Goal: Task Accomplishment & Management: Use online tool/utility

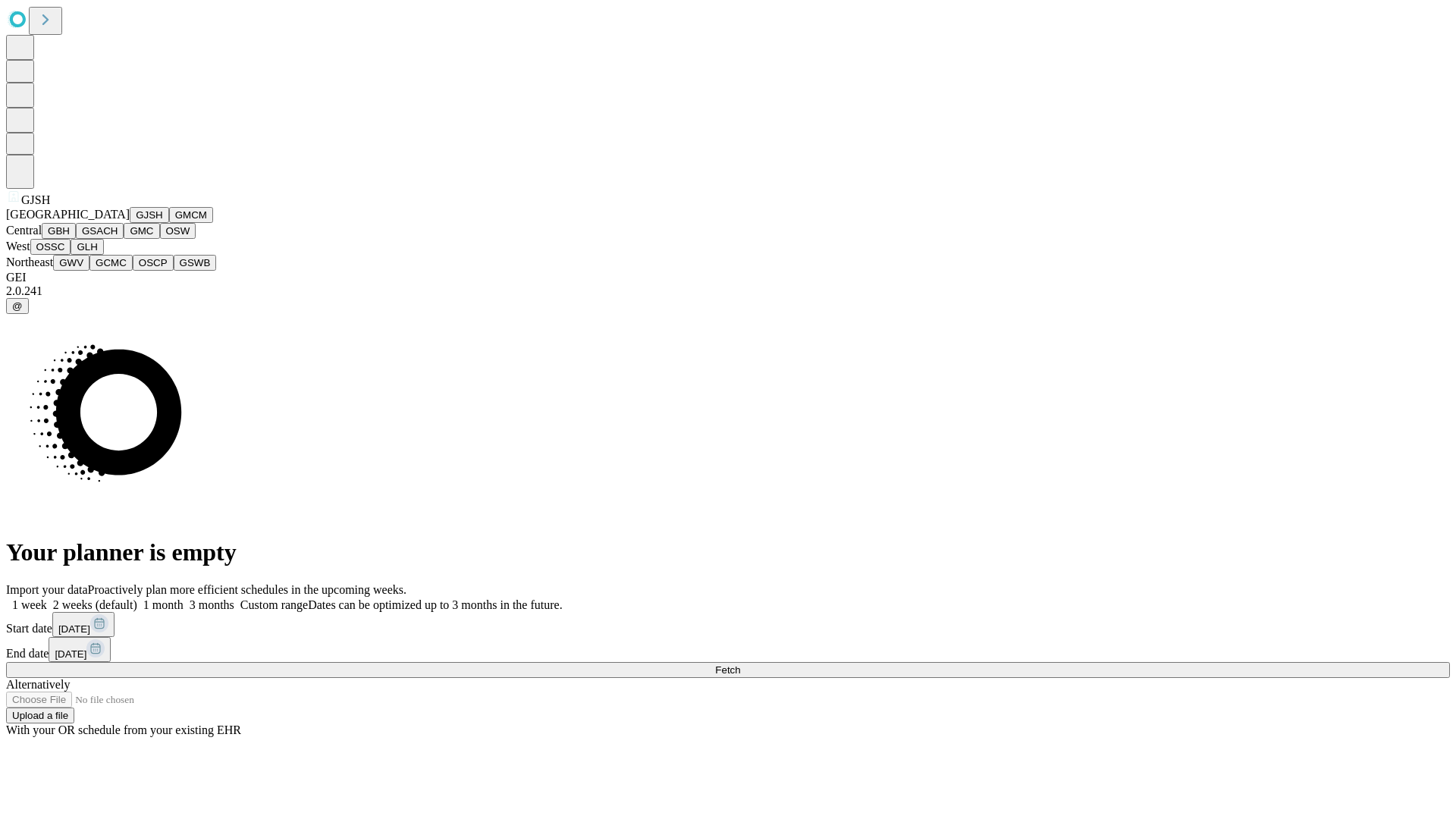
click at [130, 223] on button "GJSH" at bounding box center [149, 215] width 39 height 16
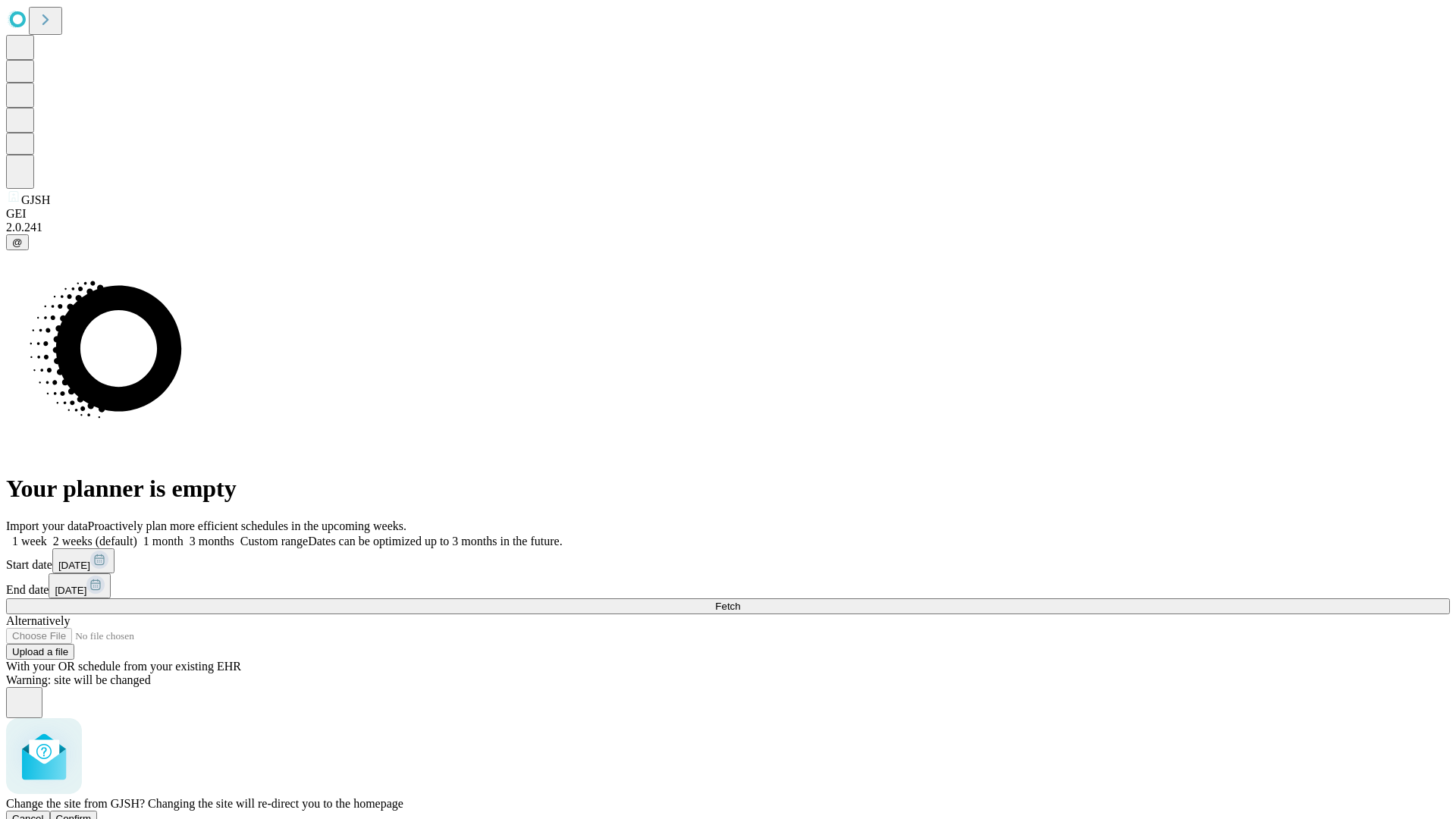
click at [92, 813] on span "Confirm" at bounding box center [74, 819] width 36 height 12
click at [183, 535] on label "1 month" at bounding box center [161, 540] width 47 height 13
click at [740, 601] on span "Fetch" at bounding box center [728, 607] width 25 height 12
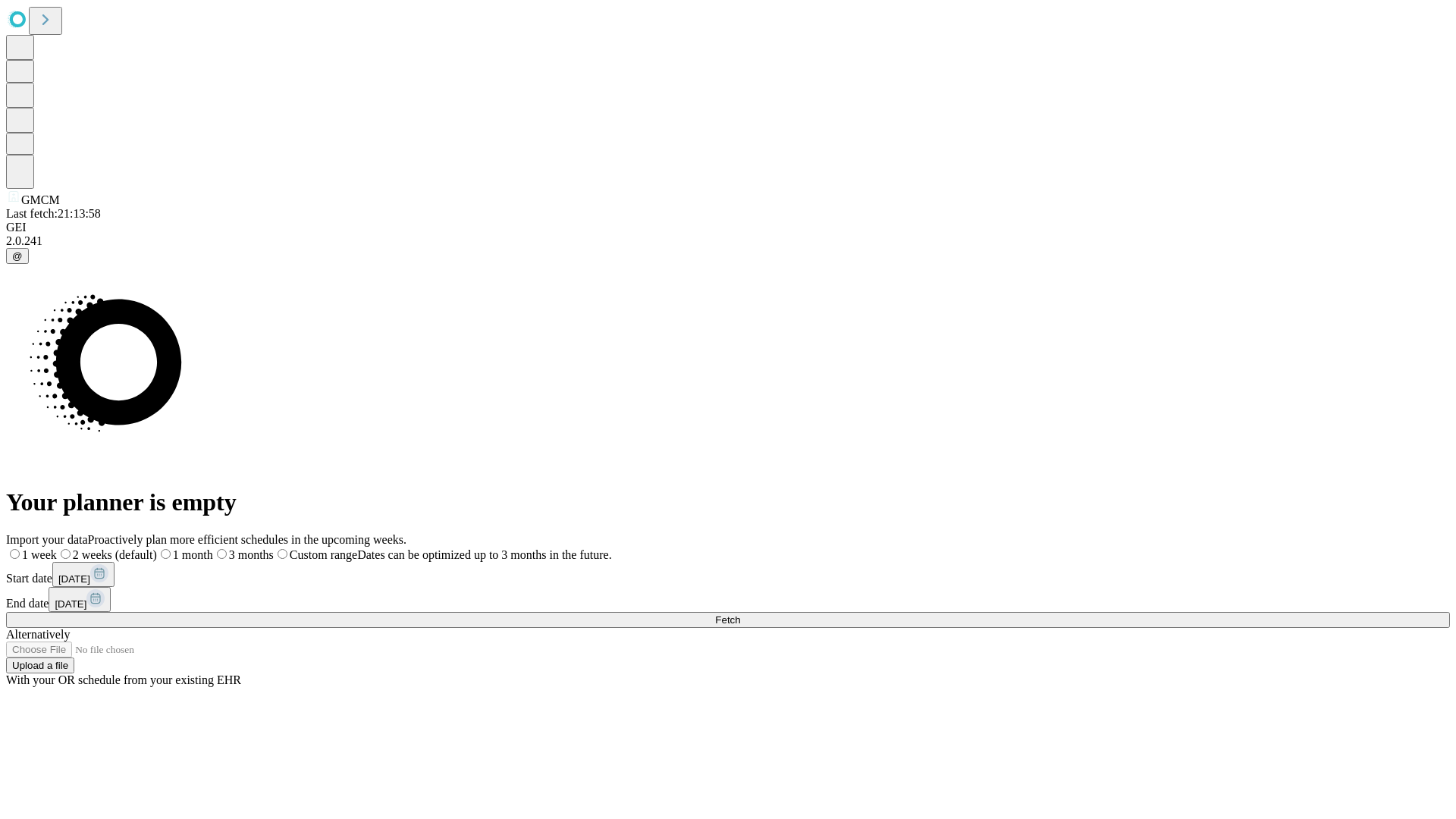
click at [213, 548] on label "1 month" at bounding box center [185, 554] width 56 height 13
click at [740, 614] on span "Fetch" at bounding box center [728, 620] width 25 height 12
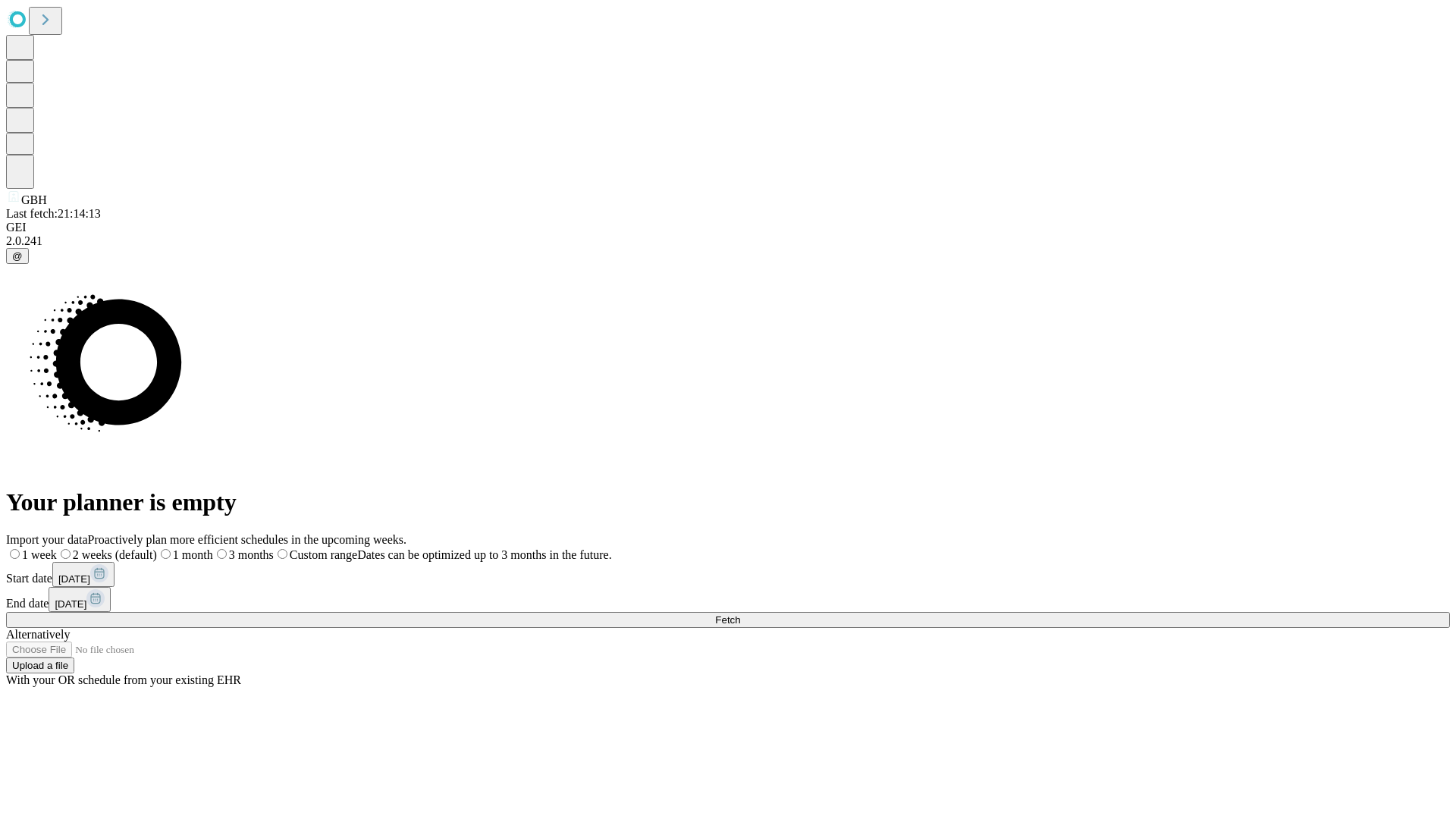
click at [213, 548] on label "1 month" at bounding box center [185, 554] width 56 height 13
click at [740, 614] on span "Fetch" at bounding box center [728, 620] width 25 height 12
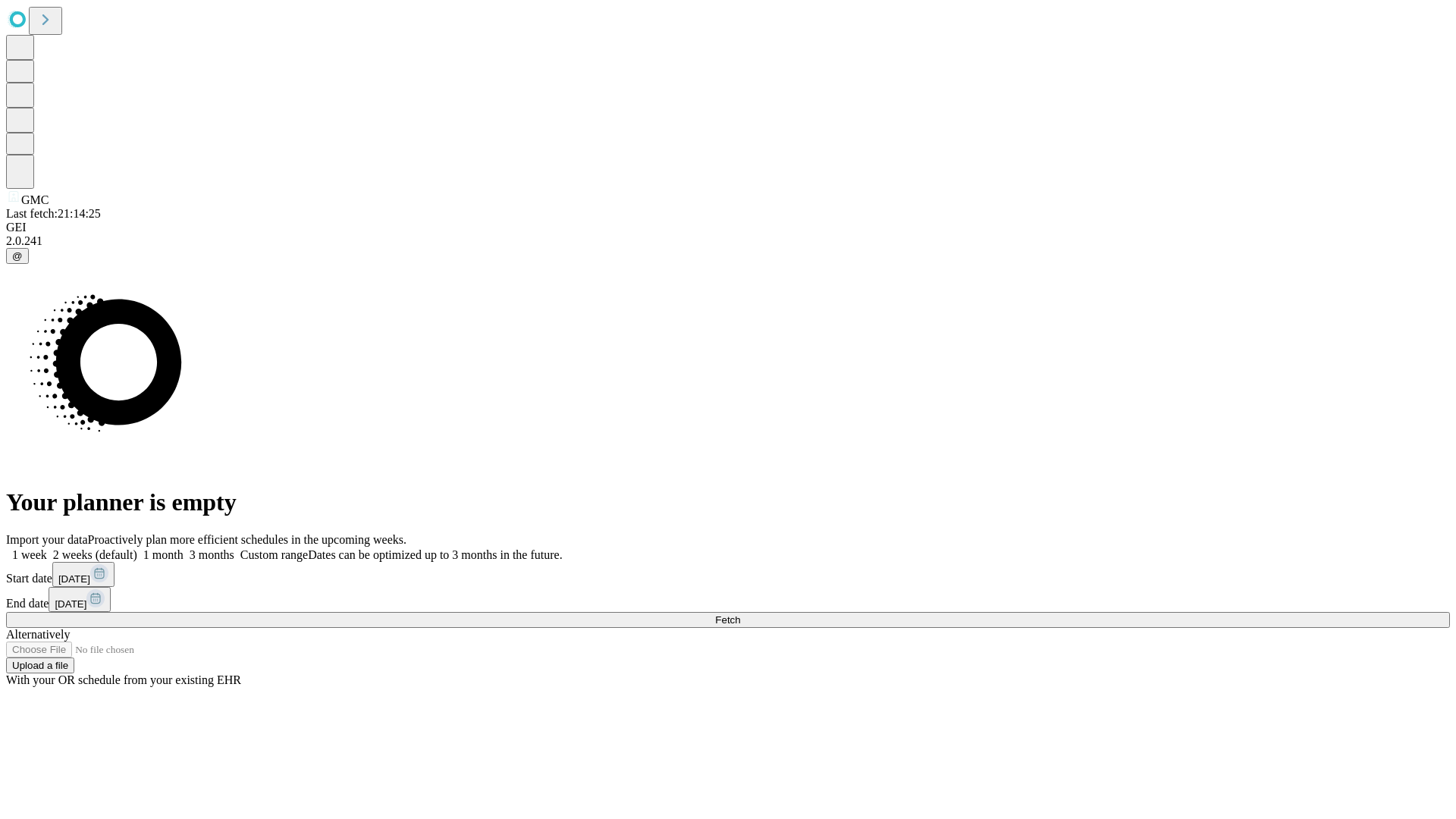
click at [740, 614] on span "Fetch" at bounding box center [728, 620] width 25 height 12
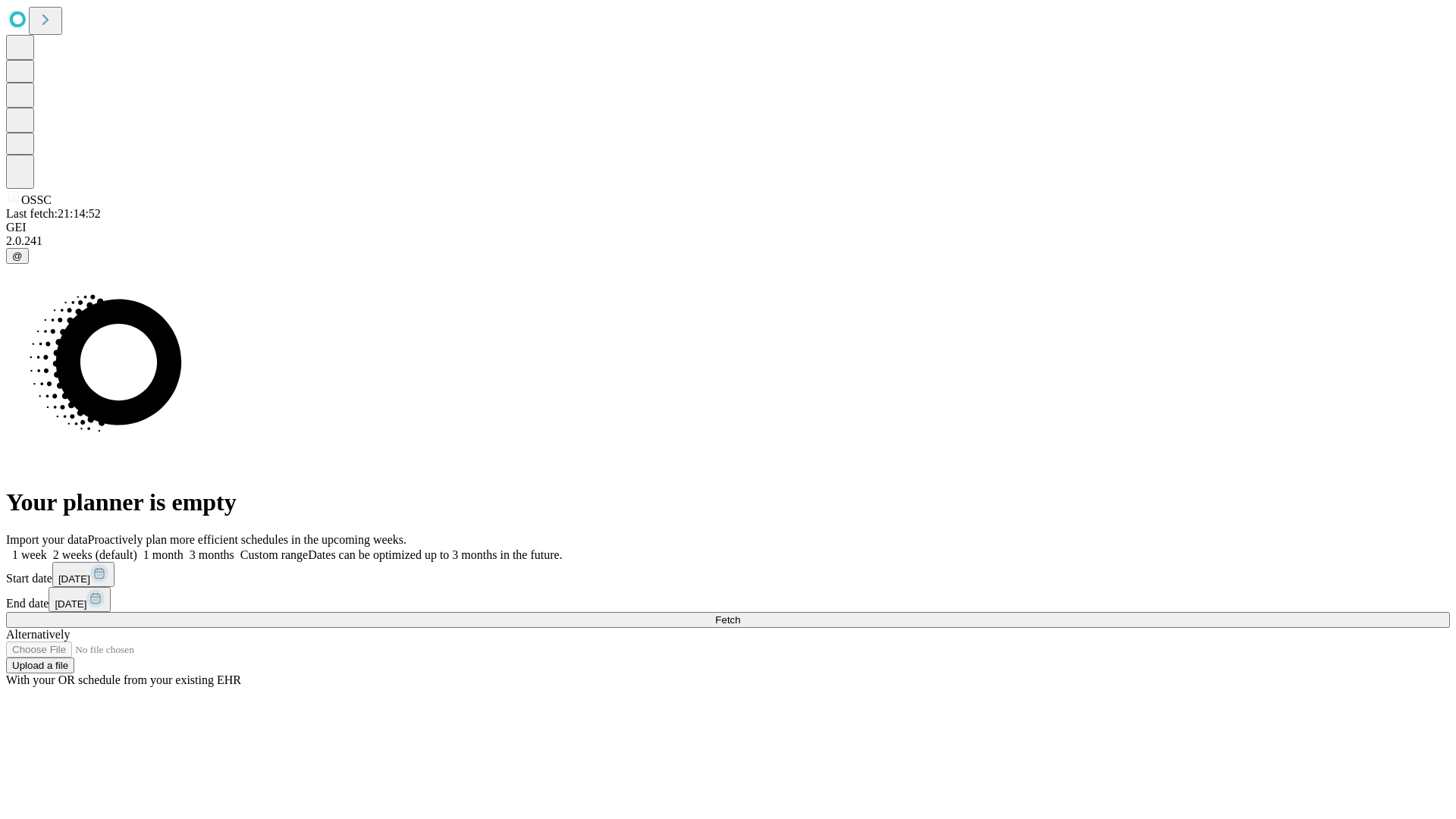
click at [740, 614] on span "Fetch" at bounding box center [728, 620] width 25 height 12
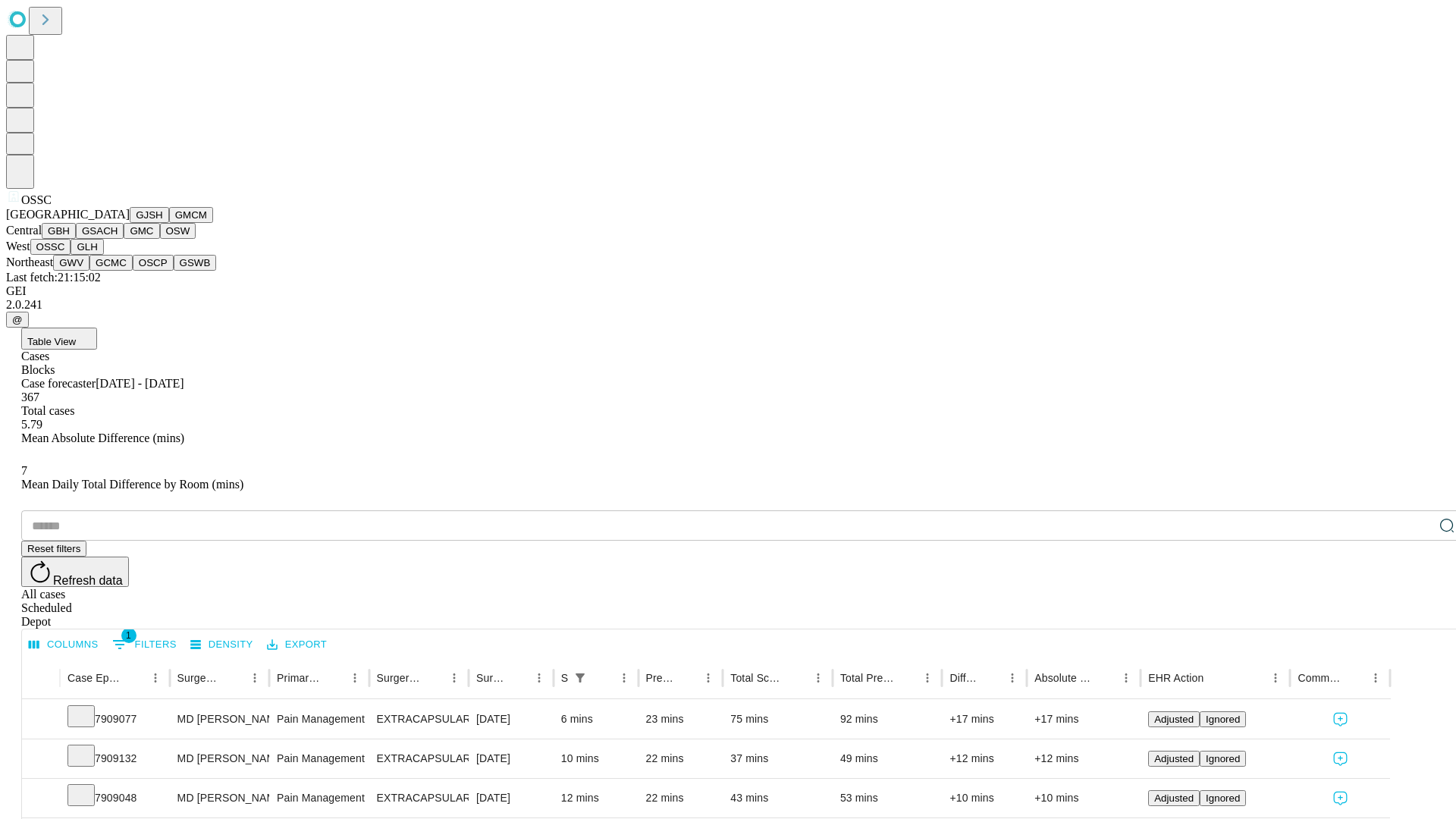
click at [103, 255] on button "GLH" at bounding box center [86, 246] width 32 height 16
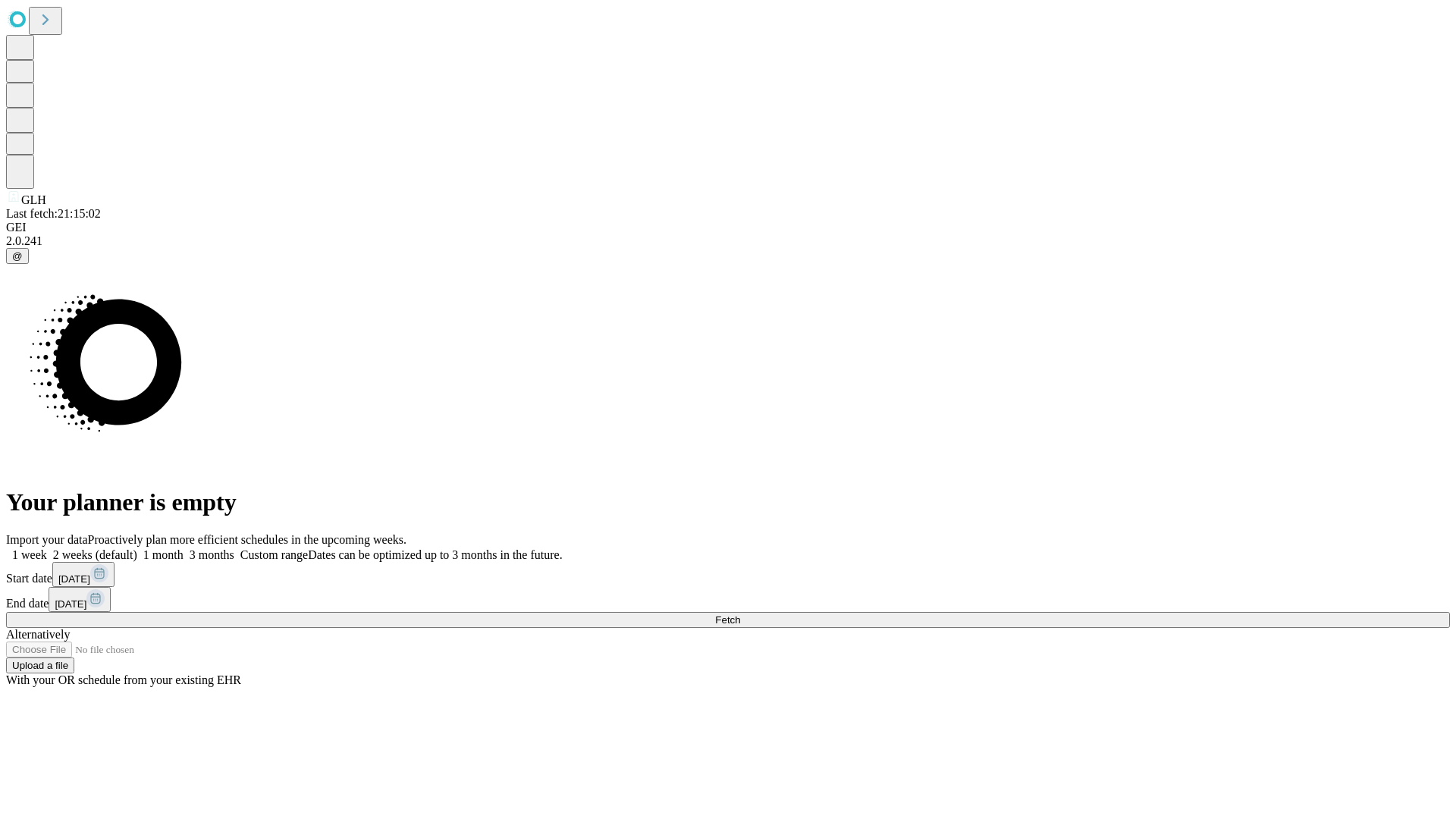
click at [183, 548] on label "1 month" at bounding box center [161, 554] width 47 height 13
click at [740, 614] on span "Fetch" at bounding box center [728, 620] width 25 height 12
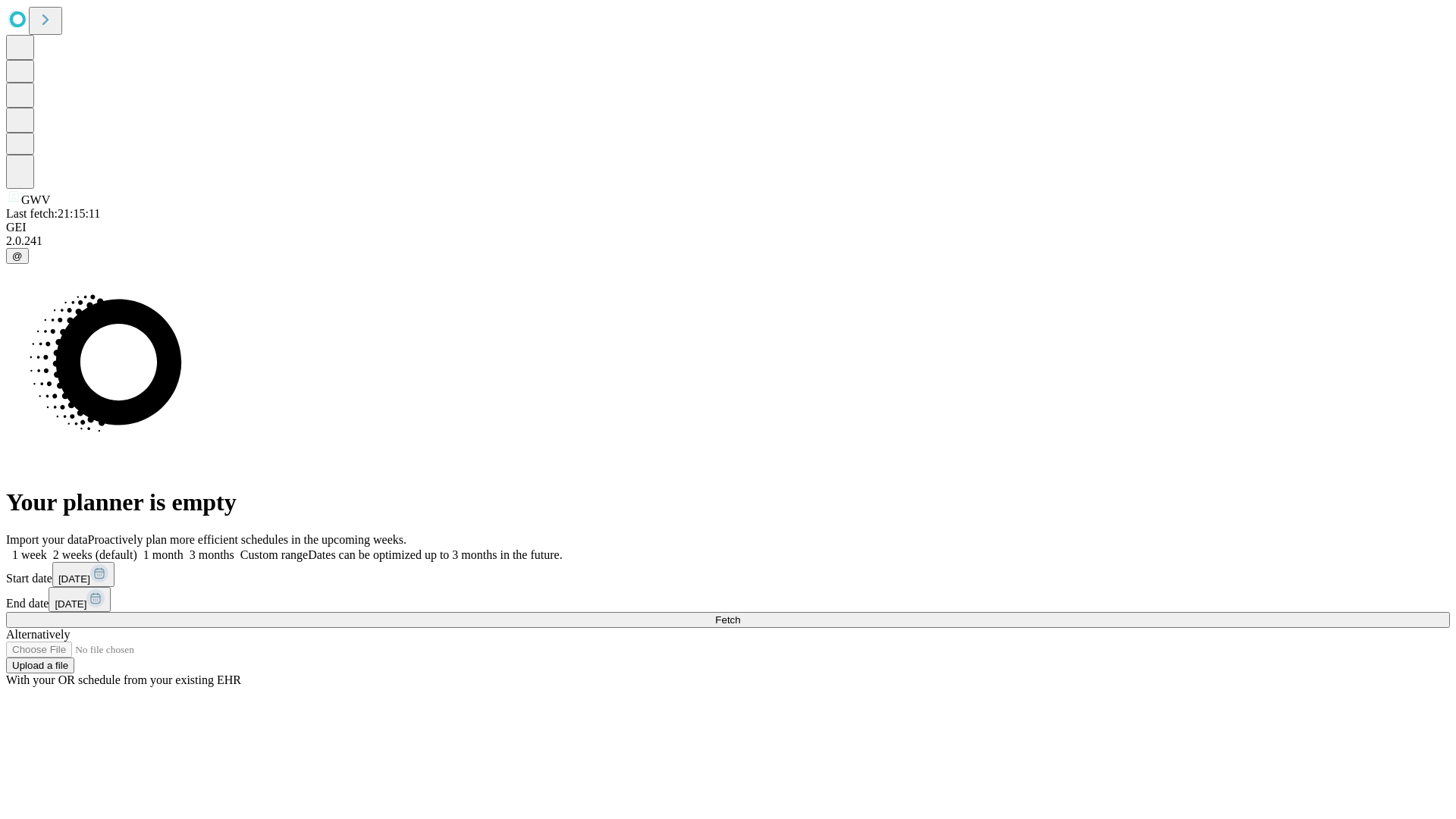
click at [183, 548] on label "1 month" at bounding box center [161, 554] width 47 height 13
click at [740, 614] on span "Fetch" at bounding box center [728, 620] width 25 height 12
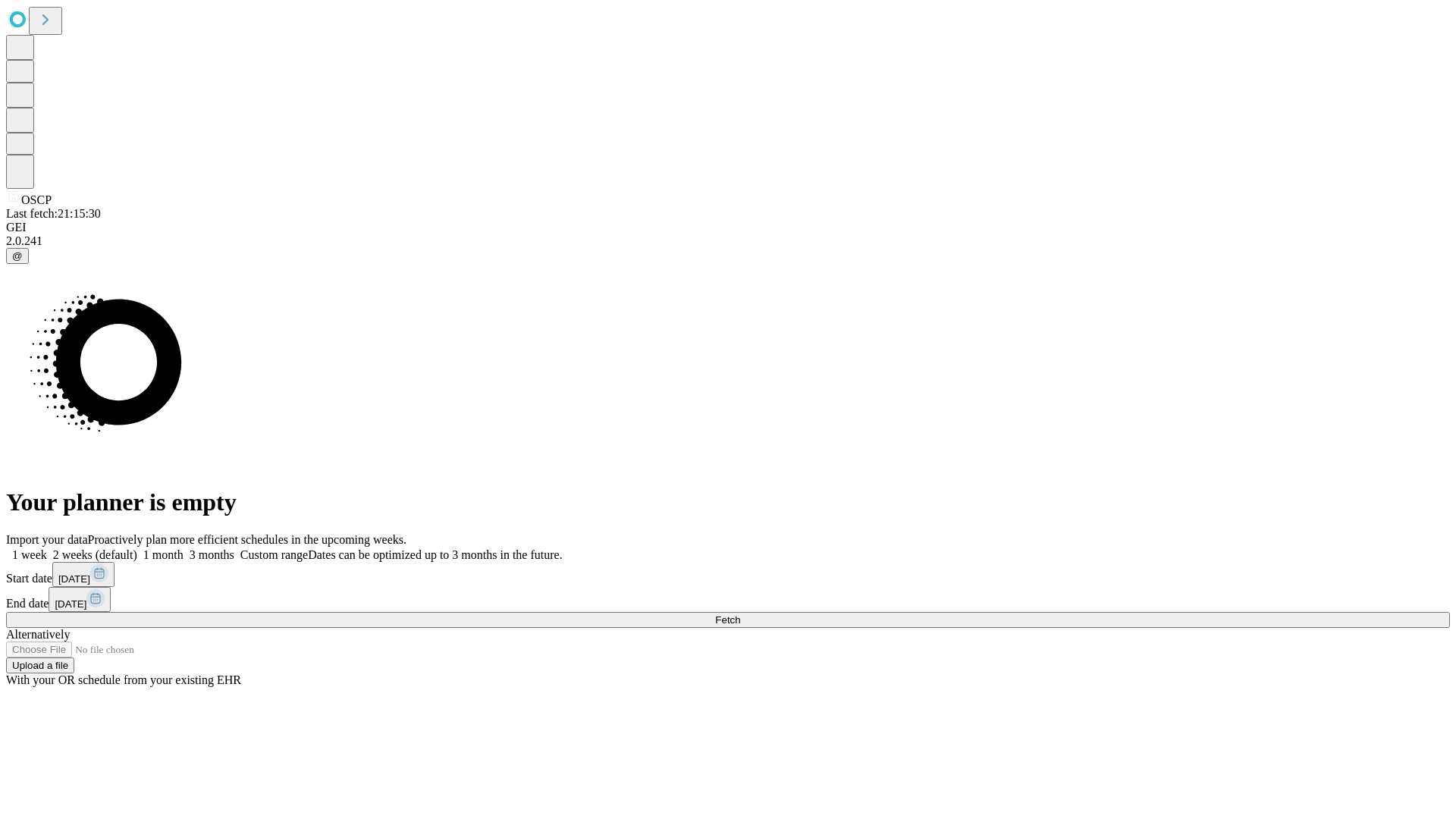
click at [740, 614] on span "Fetch" at bounding box center [728, 620] width 25 height 12
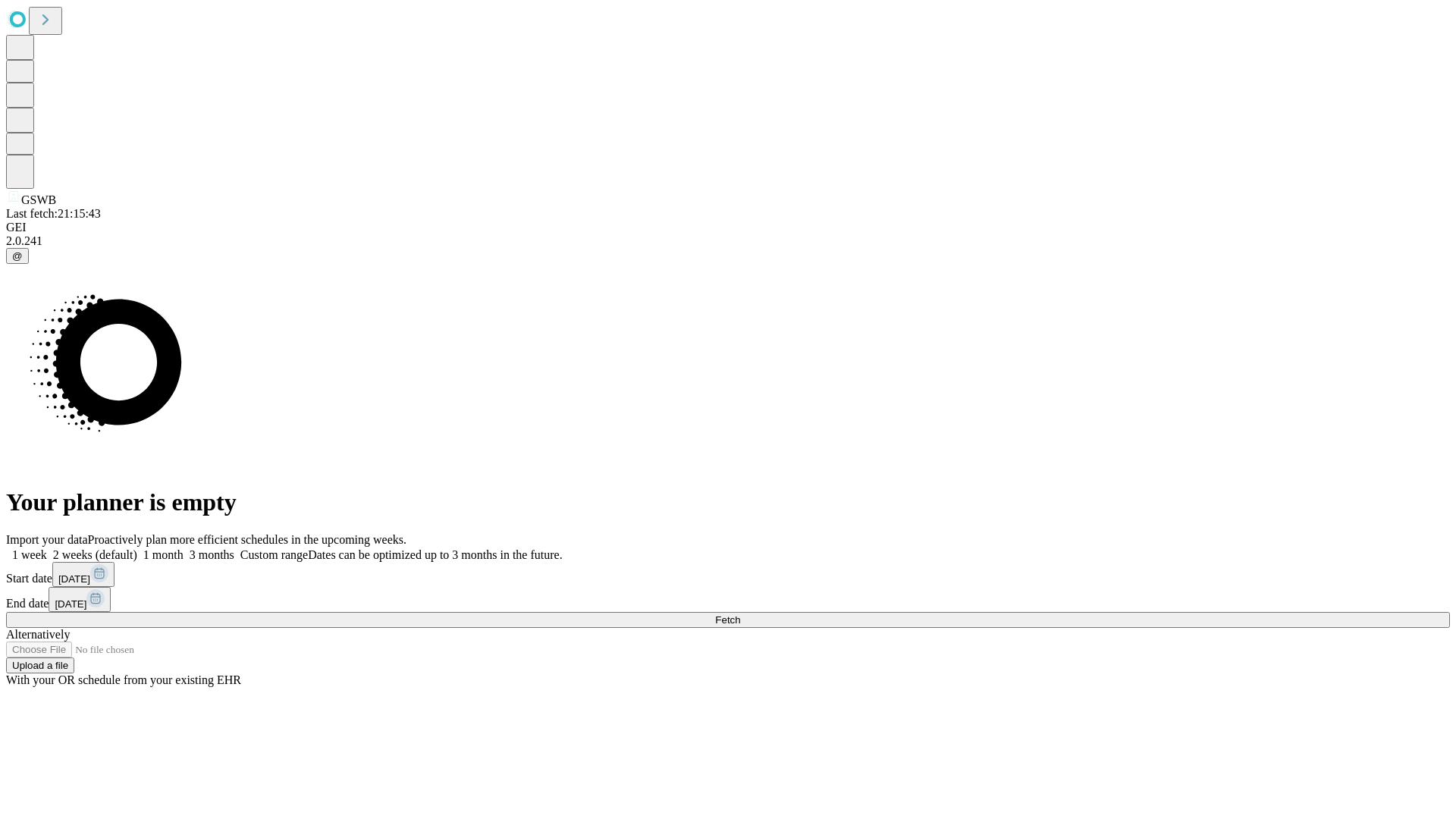
click at [740, 614] on span "Fetch" at bounding box center [728, 620] width 25 height 12
